Goal: Use online tool/utility: Utilize a website feature to perform a specific function

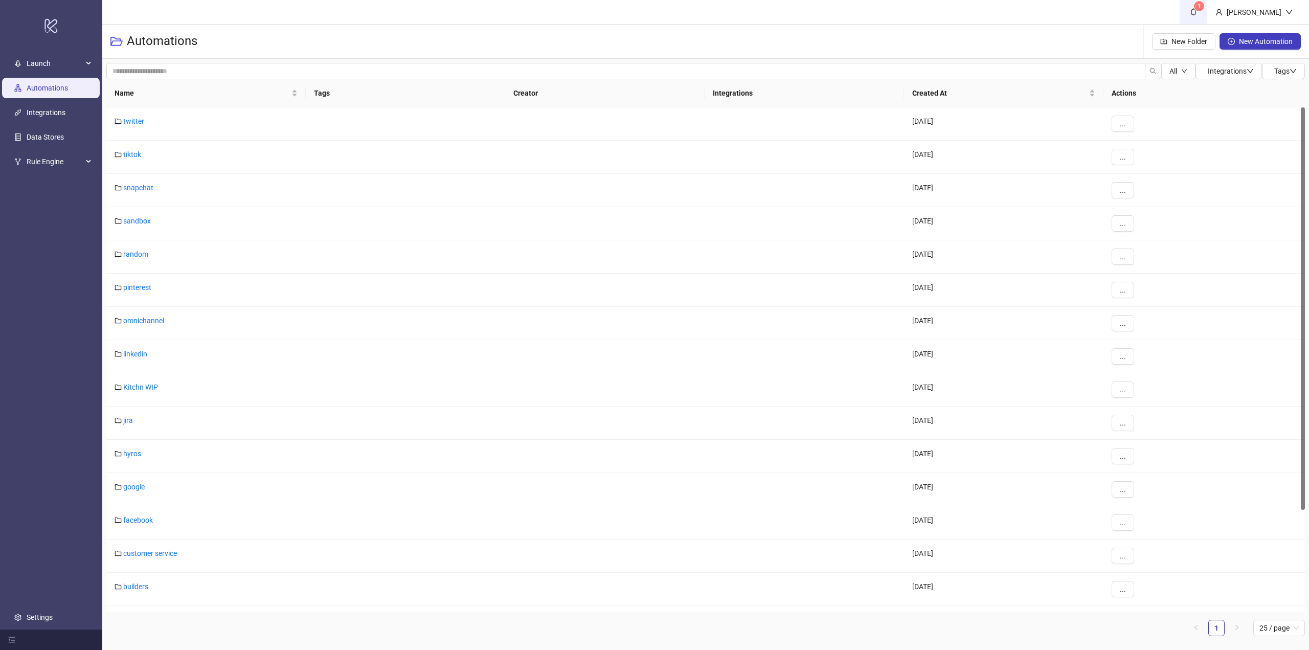
click at [1204, 9] on sup "1" at bounding box center [1199, 6] width 10 height 10
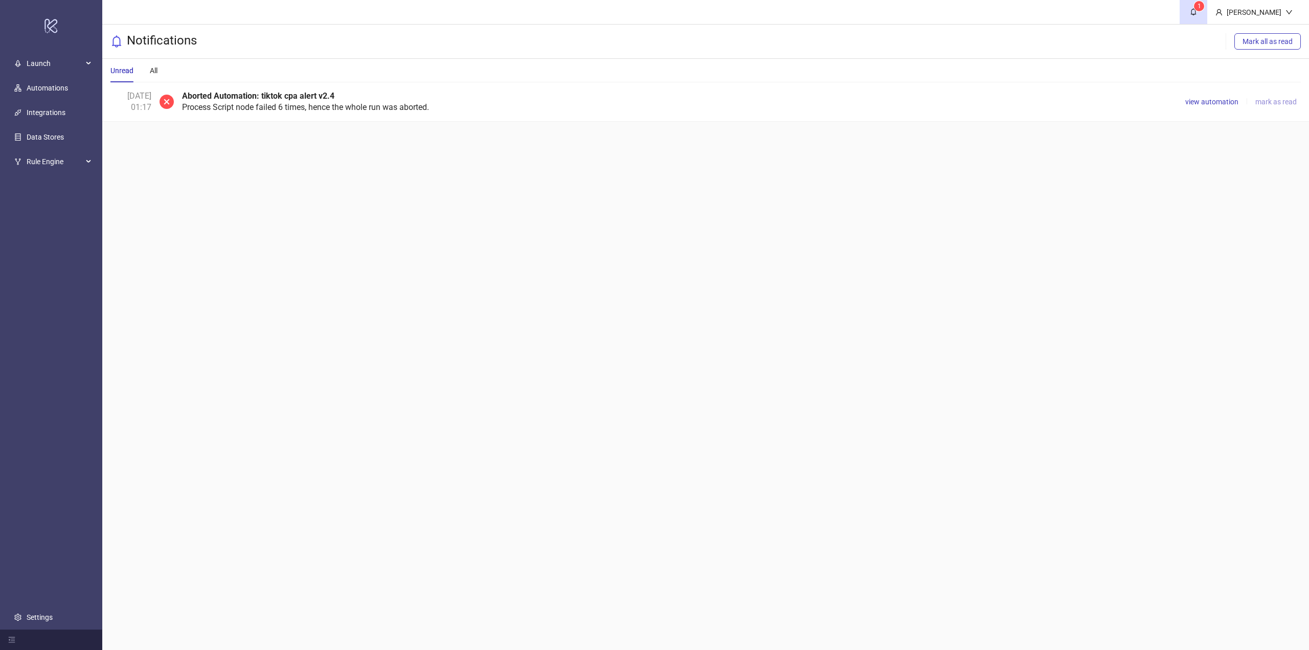
click at [1255, 104] on span "mark as read" at bounding box center [1275, 102] width 41 height 8
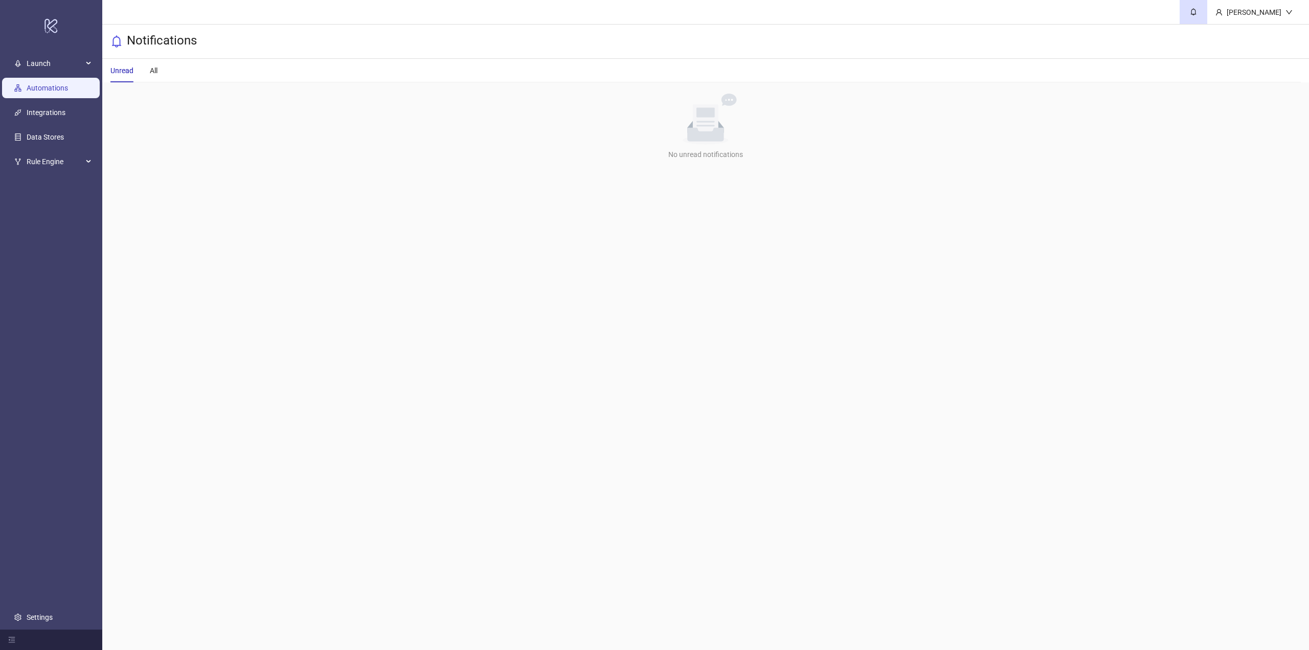
click at [38, 90] on link "Automations" at bounding box center [47, 88] width 41 height 8
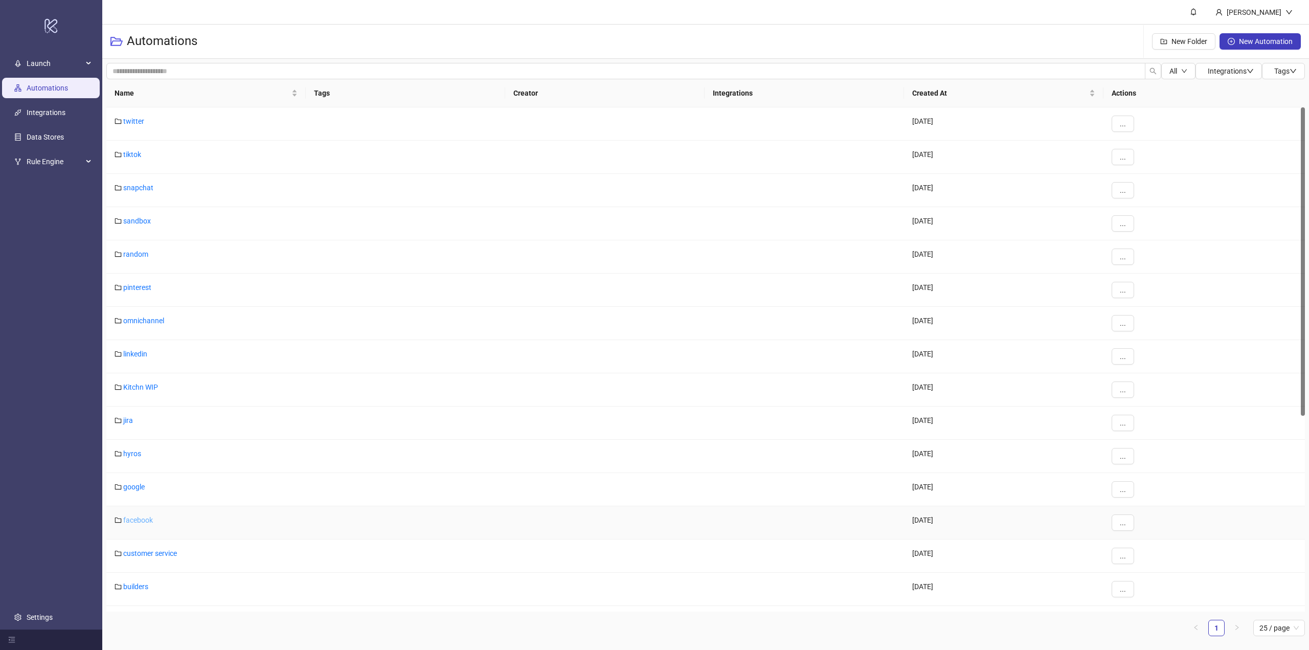
click at [146, 520] on link "facebook" at bounding box center [138, 520] width 30 height 8
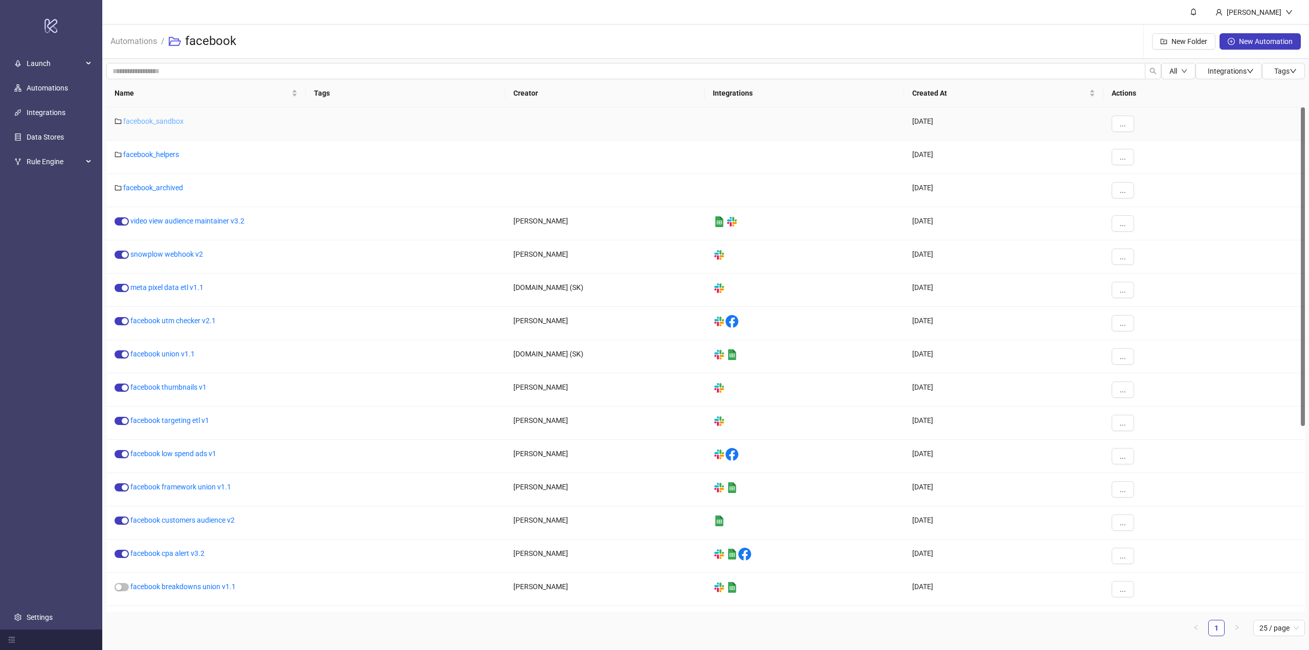
click at [162, 123] on link "facebook_sandbox" at bounding box center [153, 121] width 60 height 8
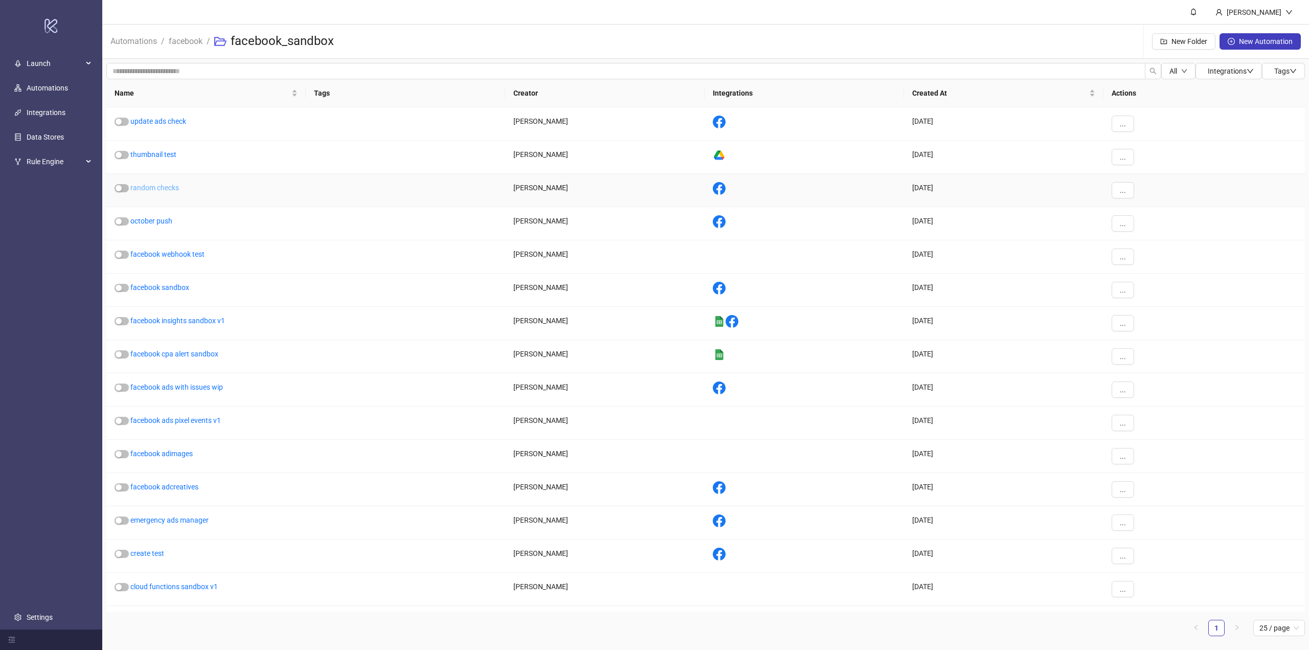
click at [177, 187] on link "random checks" at bounding box center [154, 188] width 49 height 8
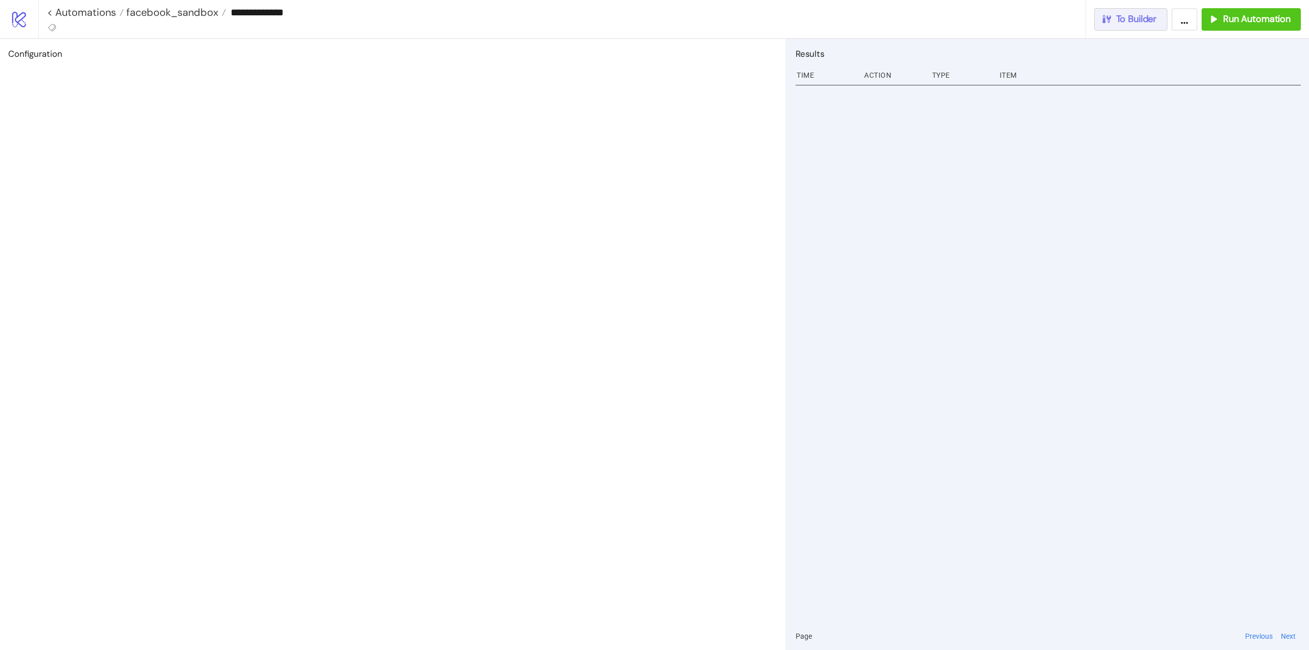
click at [1131, 21] on span "To Builder" at bounding box center [1136, 19] width 41 height 12
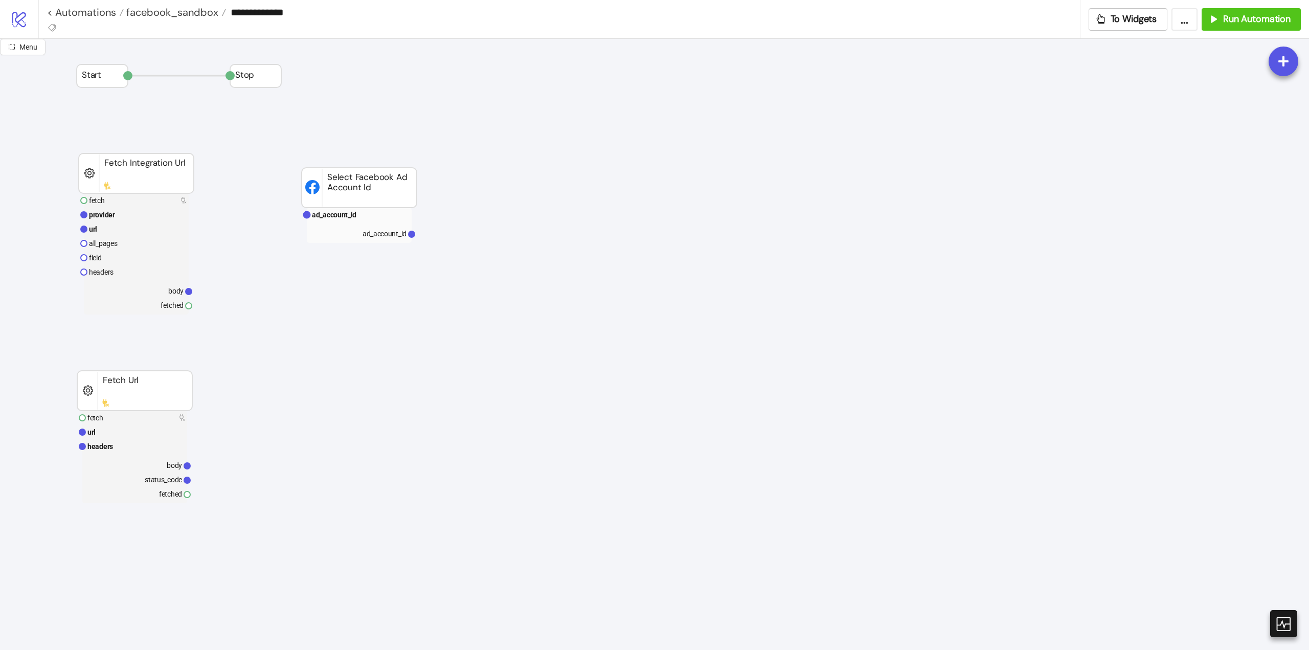
click at [556, 345] on div "Add Node" at bounding box center [584, 339] width 75 height 20
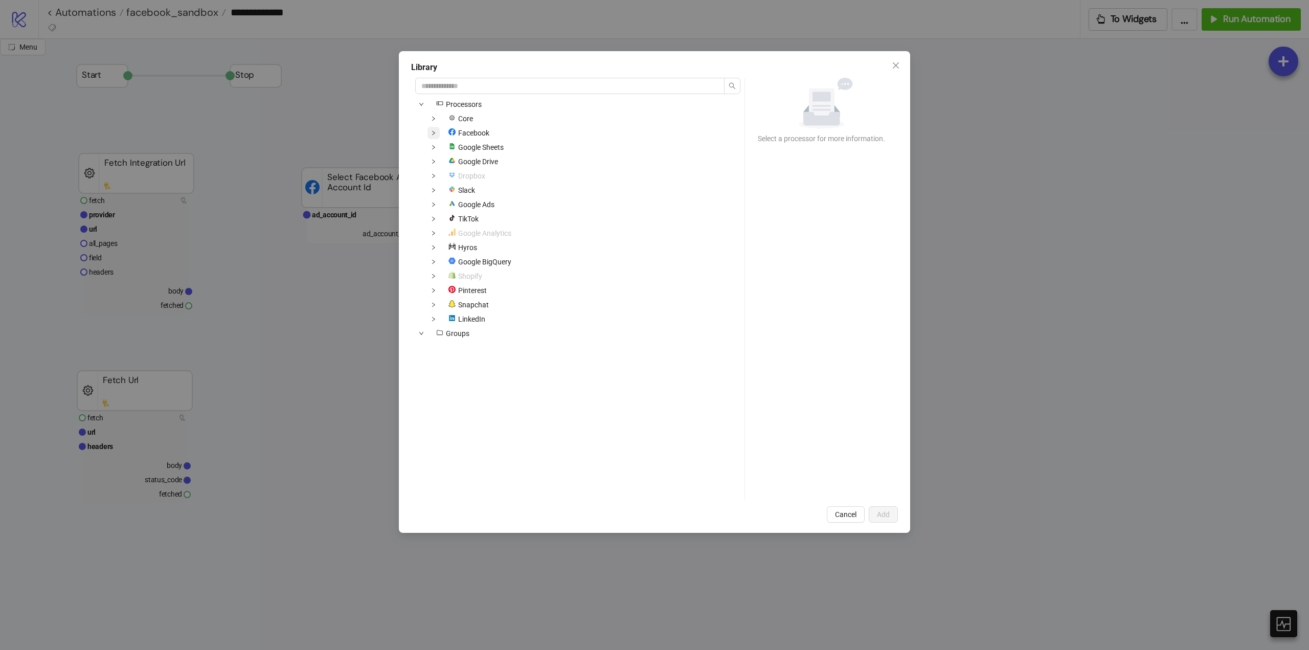
click at [438, 132] on span at bounding box center [433, 133] width 12 height 12
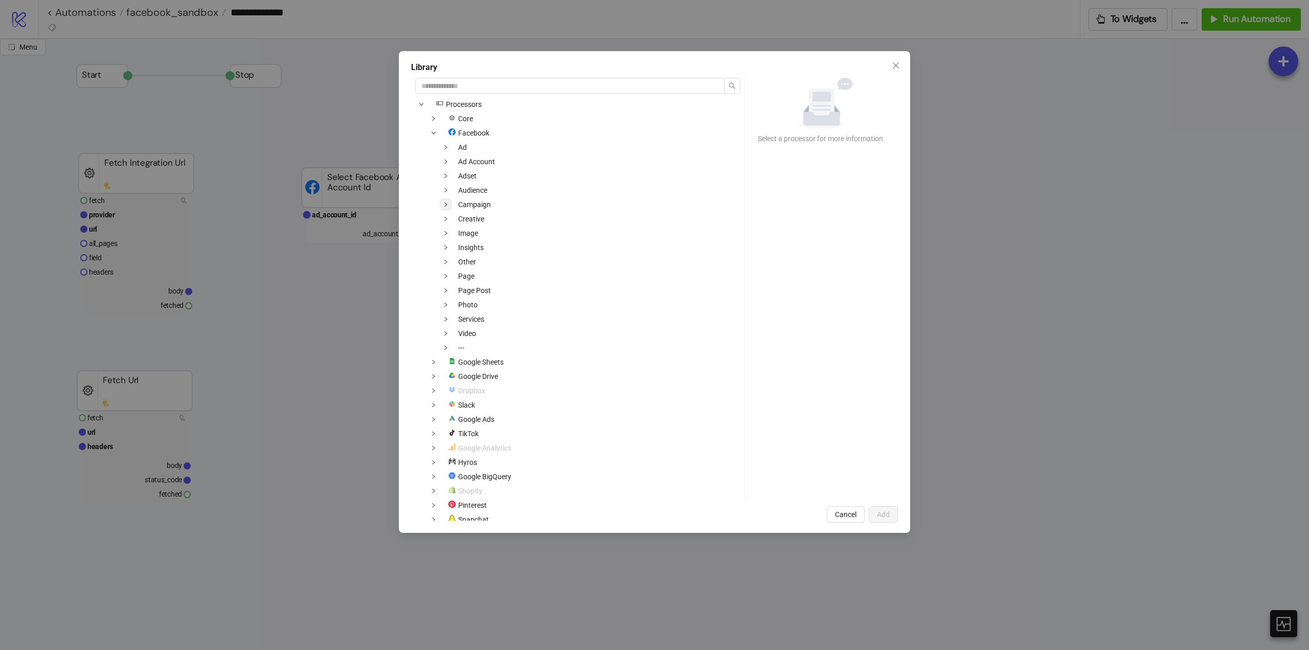
click at [443, 203] on icon "down" at bounding box center [445, 204] width 5 height 5
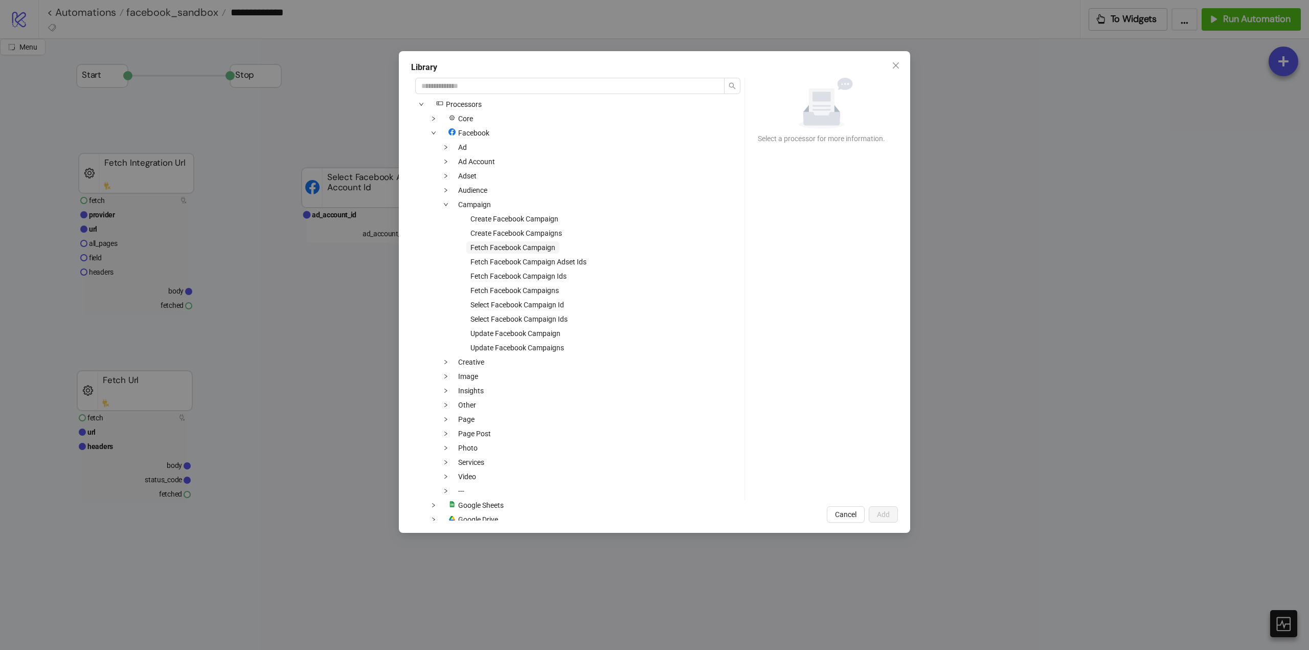
click at [535, 249] on span "Fetch Facebook Campaign" at bounding box center [512, 247] width 85 height 8
click at [877, 514] on span "Add" at bounding box center [883, 514] width 13 height 8
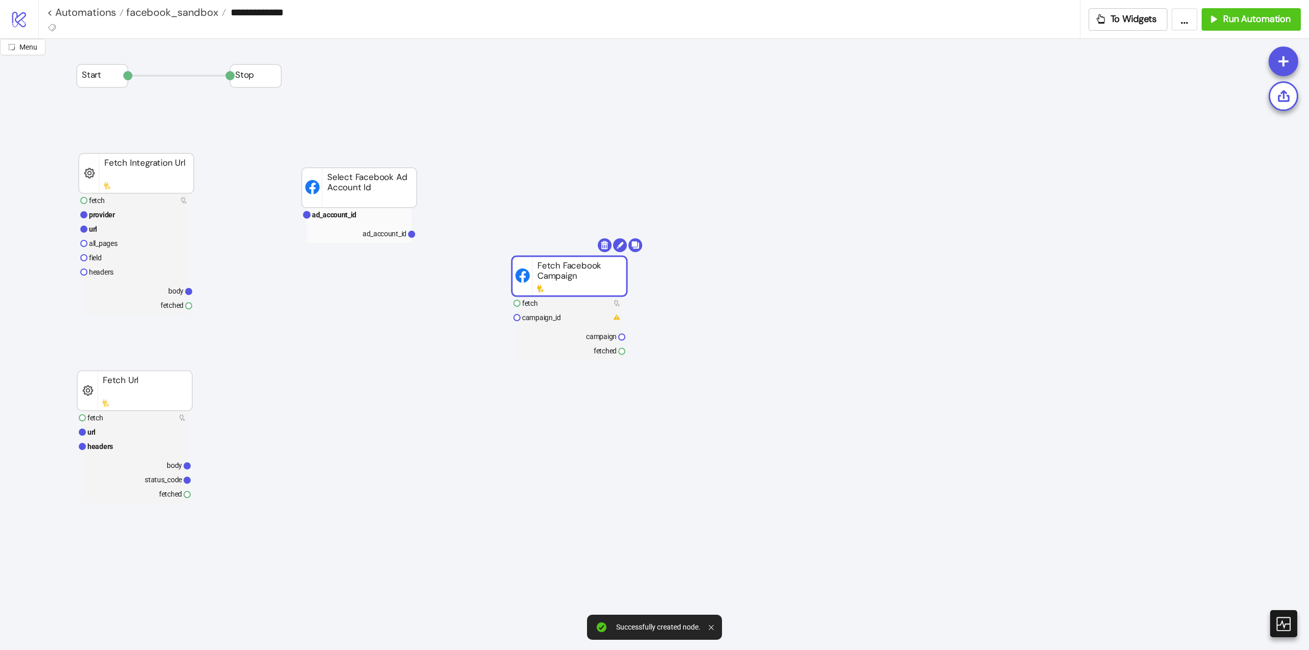
drag, startPoint x: 602, startPoint y: 345, endPoint x: 554, endPoint y: 244, distance: 110.9
click at [554, 256] on rect at bounding box center [569, 276] width 115 height 40
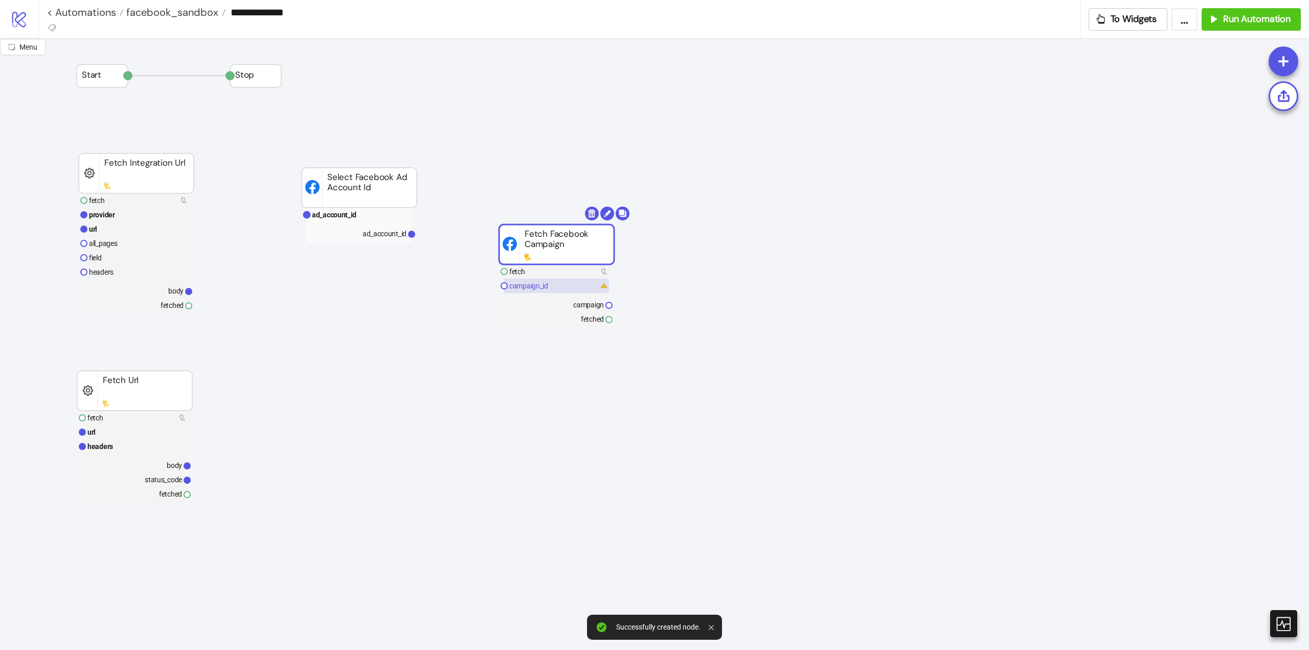
click at [541, 285] on text "campaign_id" at bounding box center [528, 286] width 39 height 8
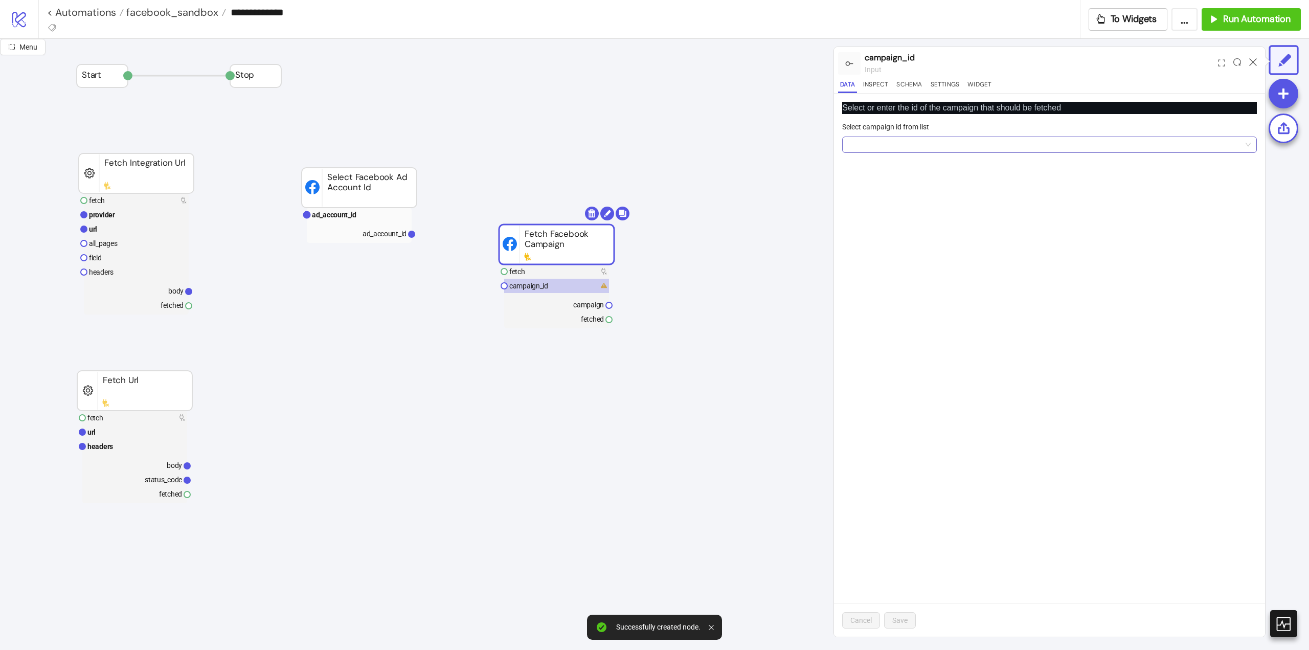
click at [870, 146] on input "Select campaign id from list" at bounding box center [1044, 144] width 393 height 15
paste input "**********"
type input "**********"
click at [919, 221] on span "Add new ID" at bounding box center [928, 220] width 36 height 8
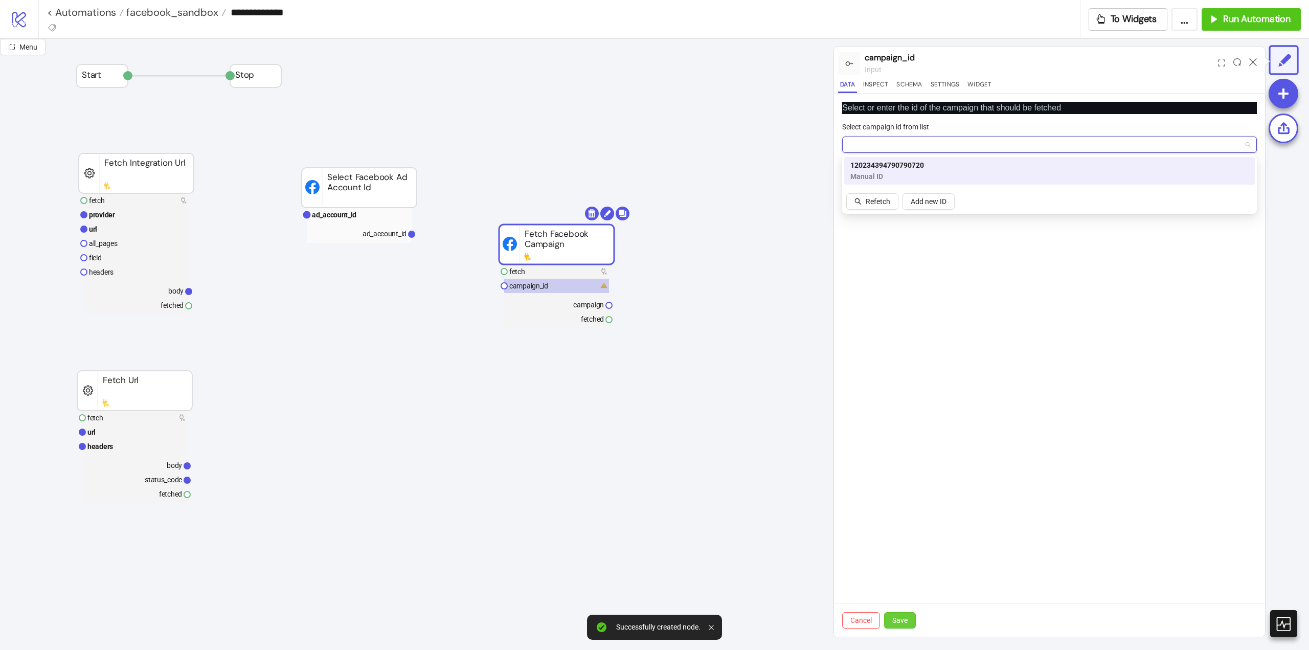
click at [894, 624] on span "Save" at bounding box center [899, 620] width 15 height 8
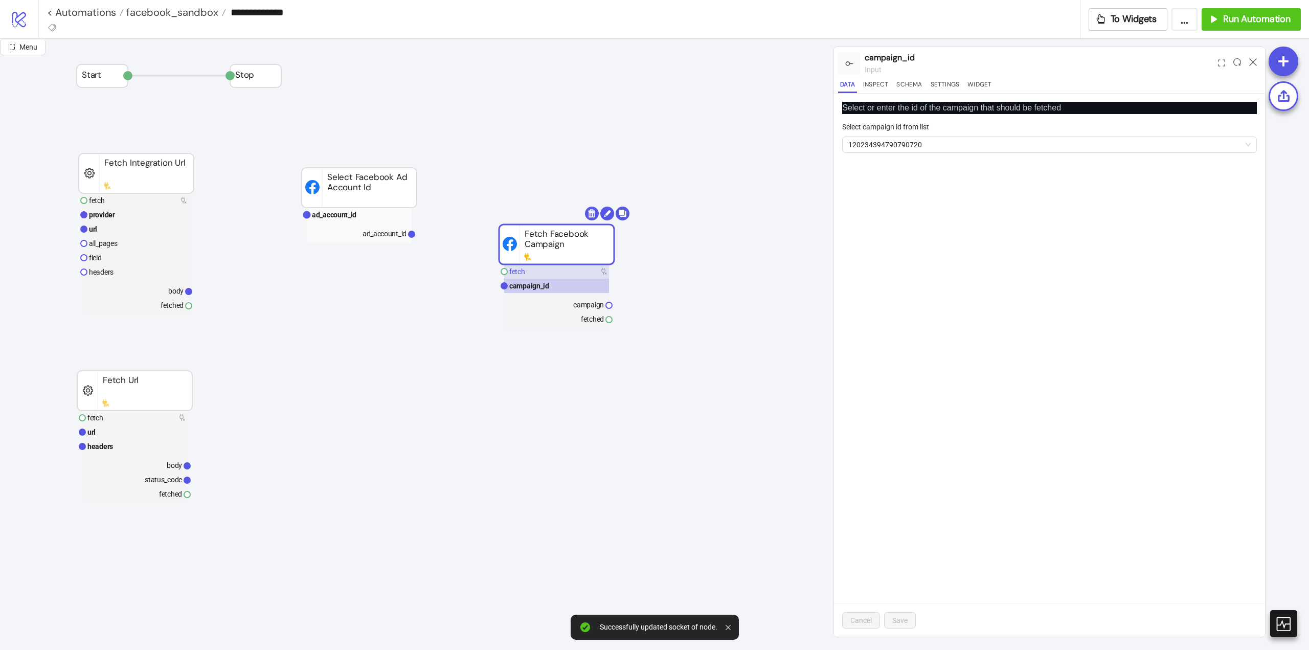
click at [546, 272] on rect at bounding box center [556, 271] width 105 height 14
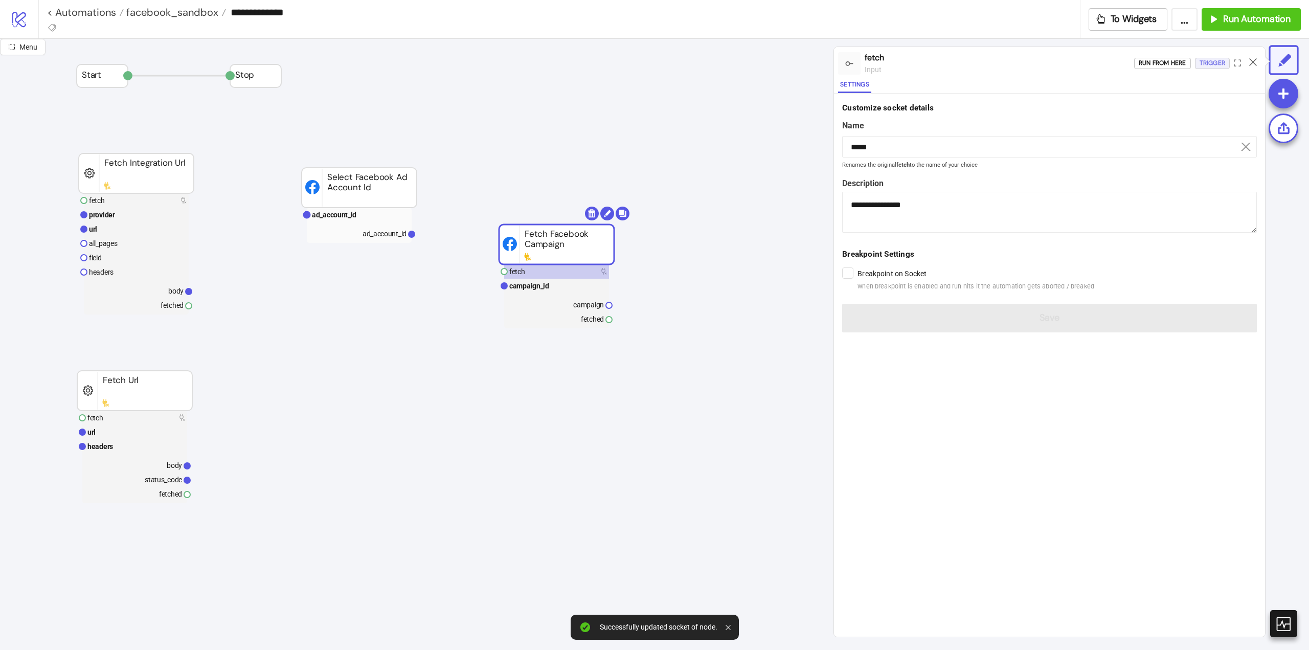
click at [1208, 65] on div "Trigger" at bounding box center [1212, 63] width 26 height 12
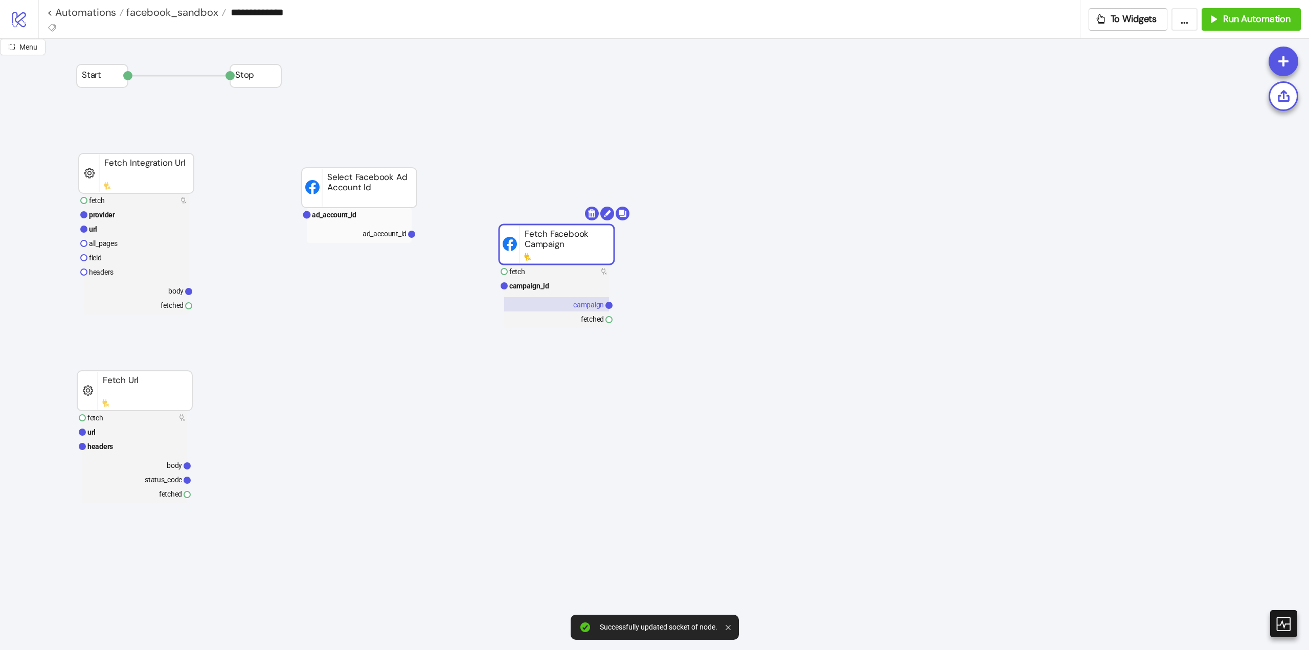
click at [587, 305] on text "campaign" at bounding box center [588, 305] width 31 height 8
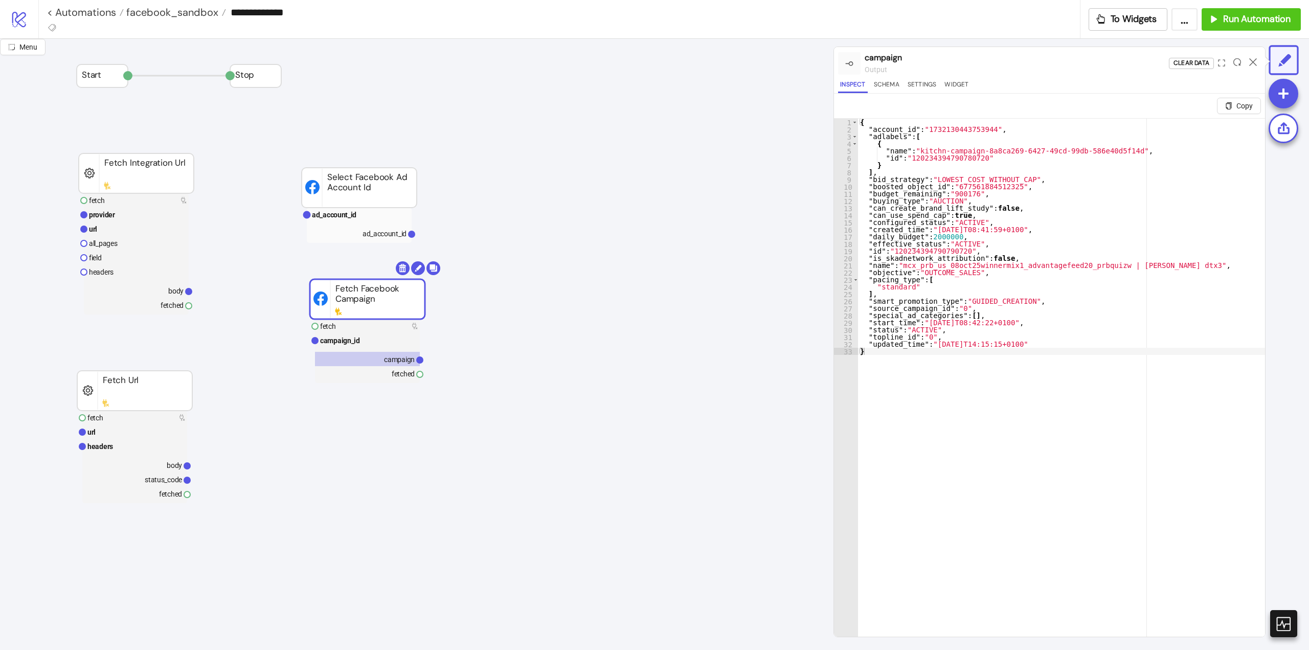
drag, startPoint x: 530, startPoint y: 254, endPoint x: 353, endPoint y: 306, distance: 184.4
click at [353, 306] on rect at bounding box center [367, 299] width 115 height 40
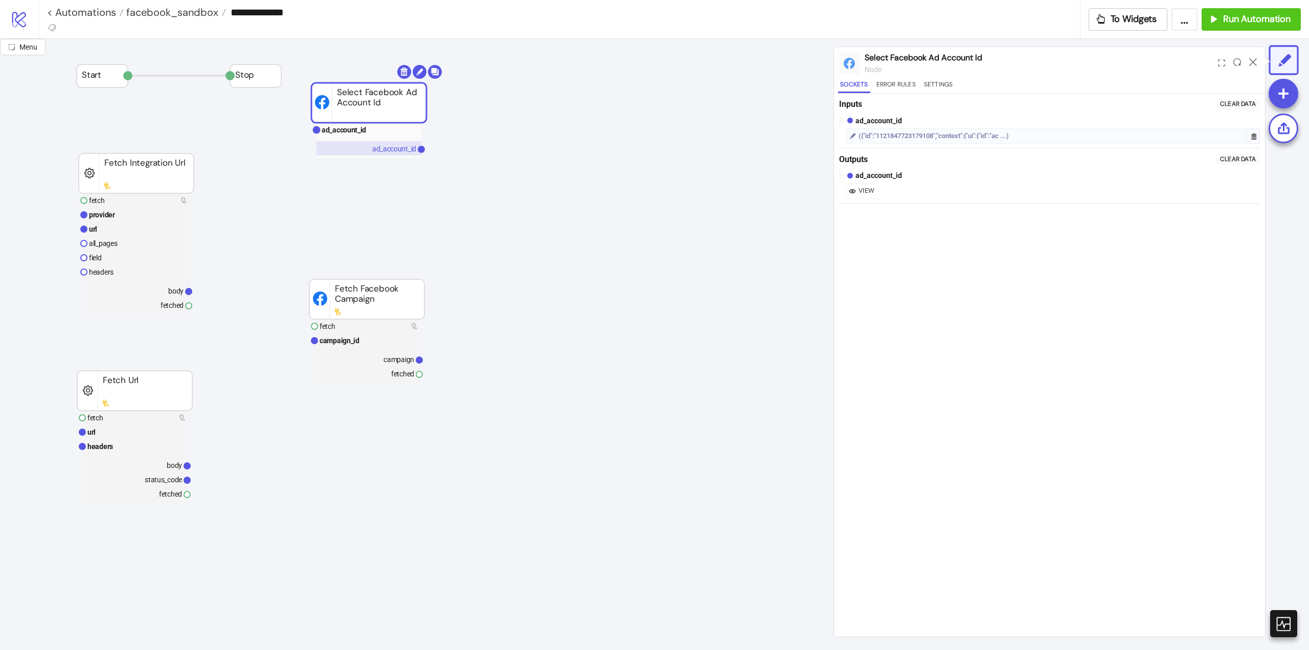
drag, startPoint x: 361, startPoint y: 189, endPoint x: 371, endPoint y: 148, distance: 41.7
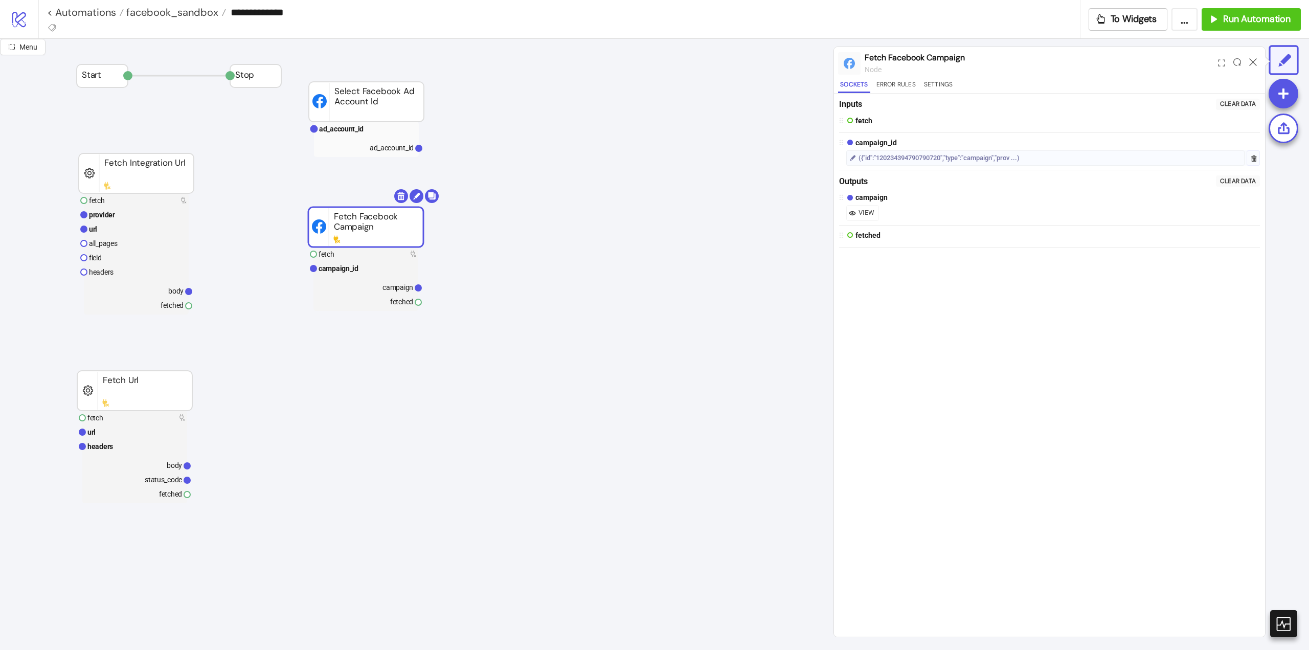
drag, startPoint x: 360, startPoint y: 300, endPoint x: 359, endPoint y: 228, distance: 72.1
click at [391, 292] on rect at bounding box center [365, 287] width 105 height 14
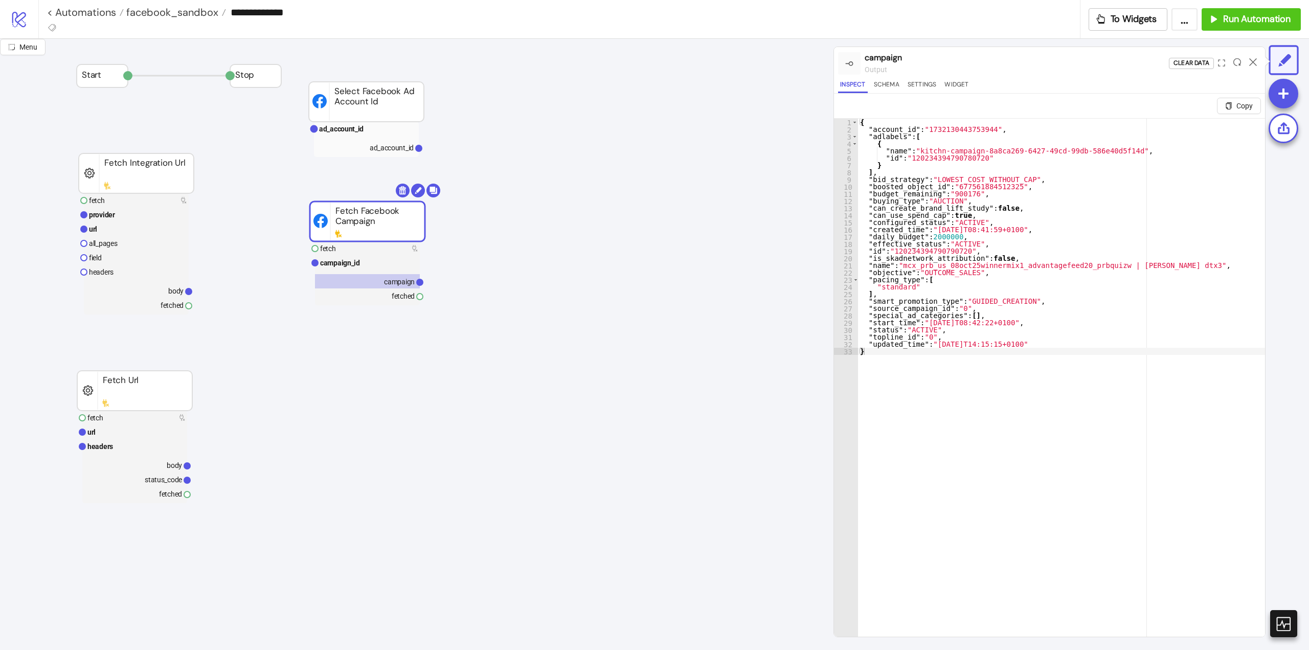
drag, startPoint x: 386, startPoint y: 220, endPoint x: 388, endPoint y: 214, distance: 5.8
click at [388, 214] on rect at bounding box center [367, 221] width 115 height 40
